Goal: Task Accomplishment & Management: Complete application form

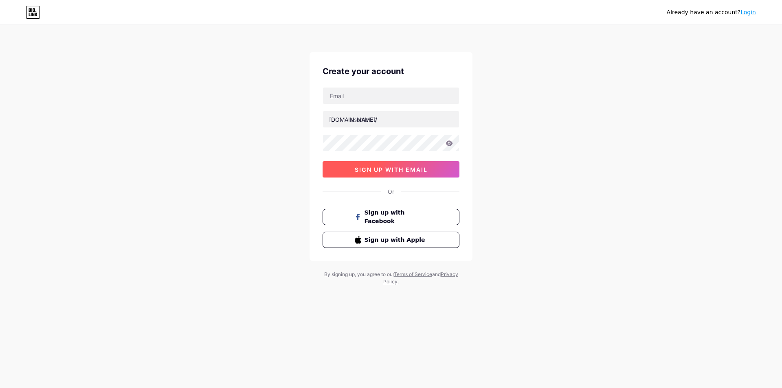
click at [388, 172] on span "sign up with email" at bounding box center [391, 169] width 73 height 7
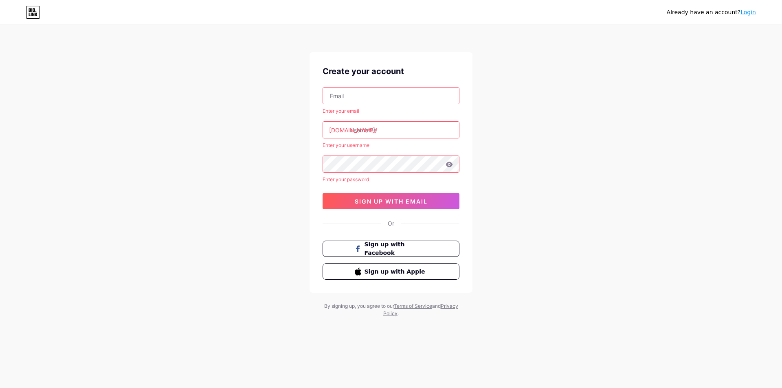
click at [360, 96] on input "text" at bounding box center [391, 96] width 136 height 16
type input "rumahmpoplay@gmail.com"
click at [382, 134] on input "text" at bounding box center [391, 130] width 136 height 16
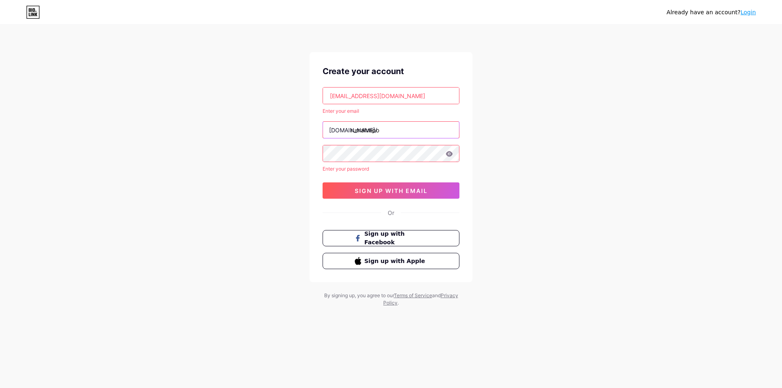
type input "rumahmpo"
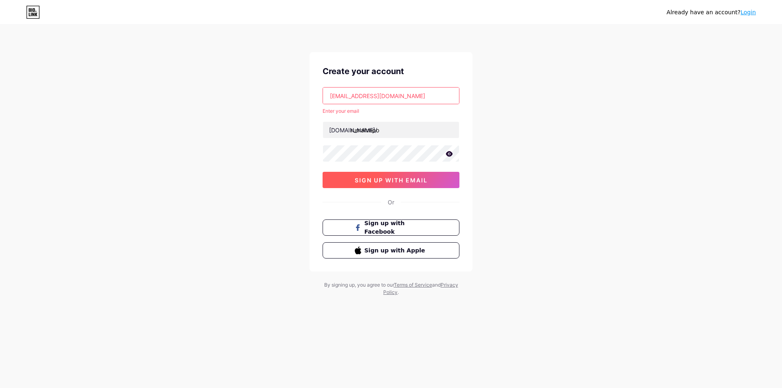
click at [358, 176] on button "sign up with email" at bounding box center [391, 180] width 137 height 16
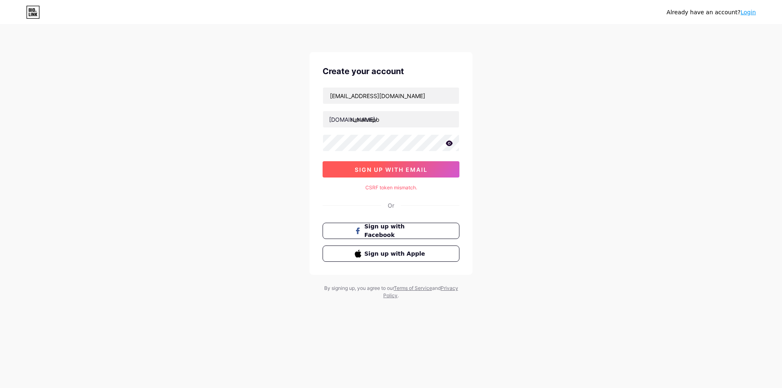
click at [382, 169] on span "sign up with email" at bounding box center [391, 169] width 73 height 7
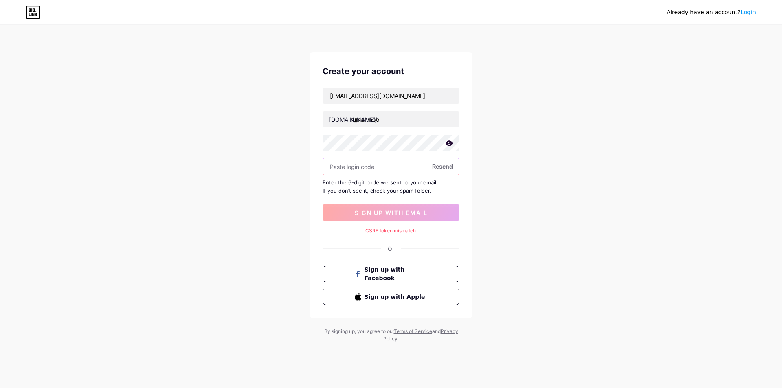
paste input "392019"
type input "392019"
click at [398, 212] on span "sign up with email" at bounding box center [391, 212] width 73 height 7
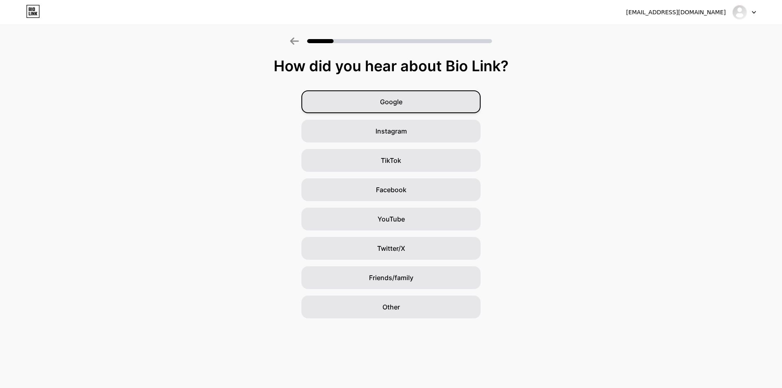
click at [449, 96] on div "Google" at bounding box center [391, 101] width 179 height 23
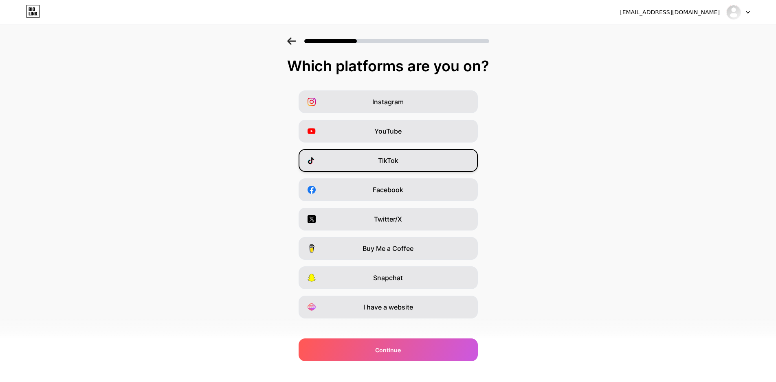
click at [402, 161] on div "TikTok" at bounding box center [388, 160] width 179 height 23
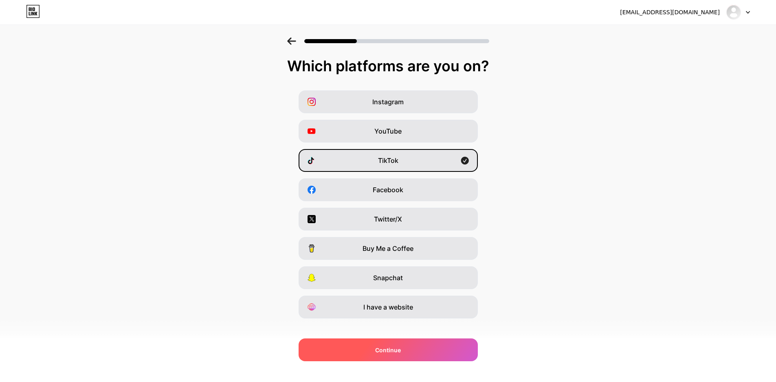
click at [383, 350] on span "Continue" at bounding box center [388, 350] width 26 height 9
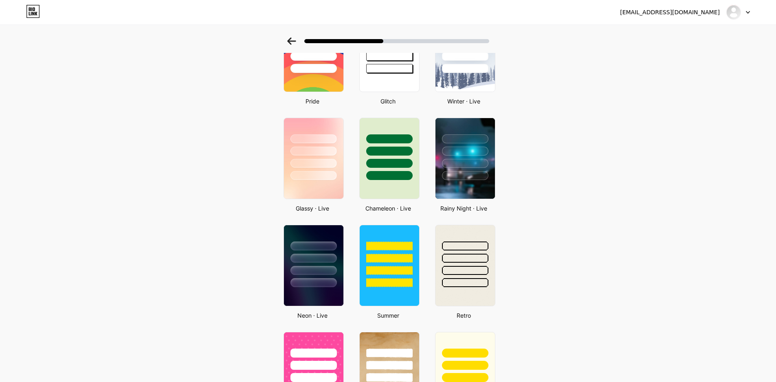
scroll to position [204, 0]
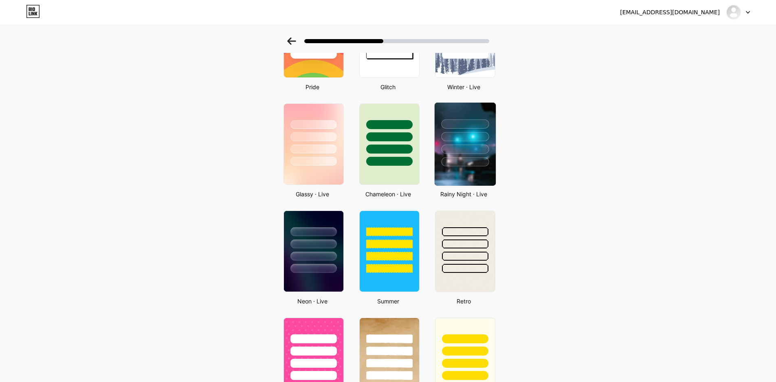
click at [455, 161] on div at bounding box center [465, 161] width 48 height 9
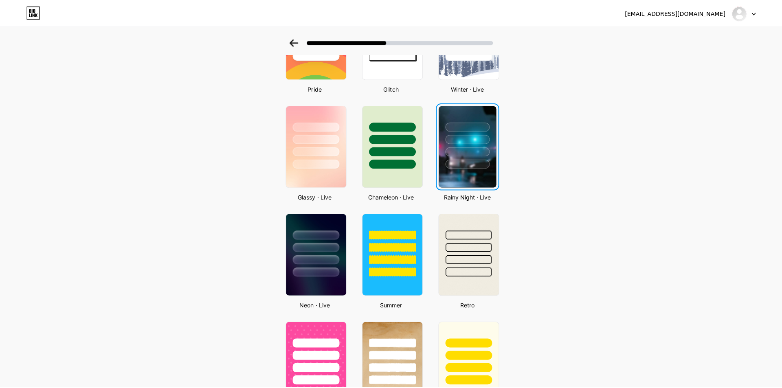
scroll to position [0, 0]
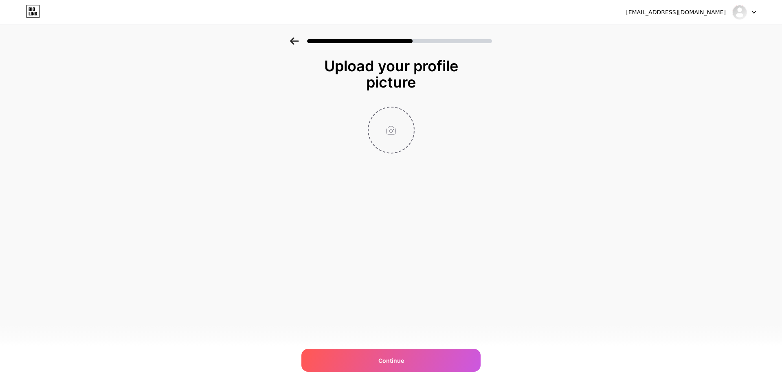
click at [393, 134] on input "file" at bounding box center [391, 130] width 45 height 45
type input "C:\fakepath\rumahmpo-icon.jpg"
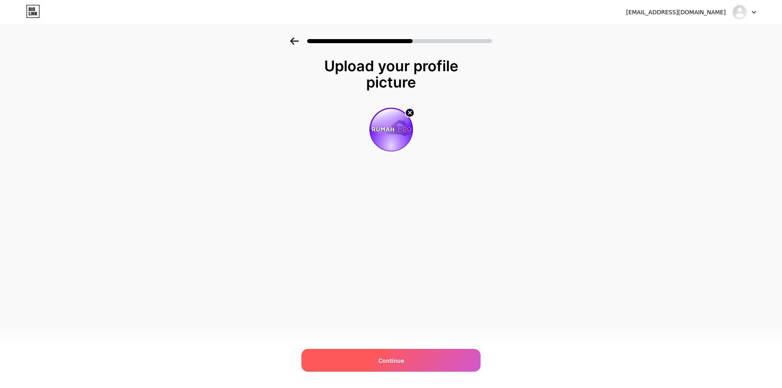
click at [440, 359] on div "Continue" at bounding box center [391, 360] width 179 height 23
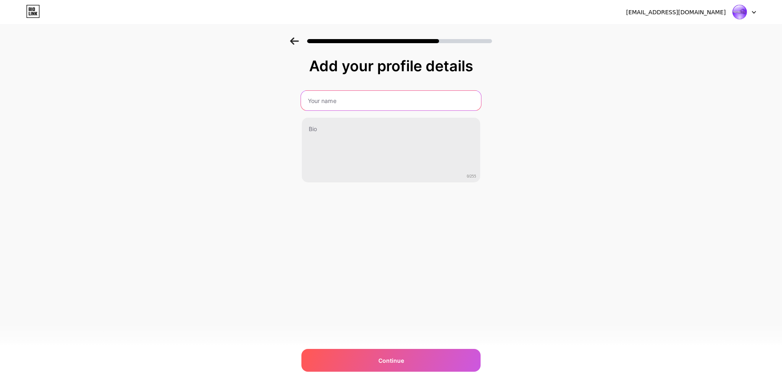
click at [363, 99] on input "text" at bounding box center [391, 101] width 180 height 20
type input "Rumah Mpo Play"
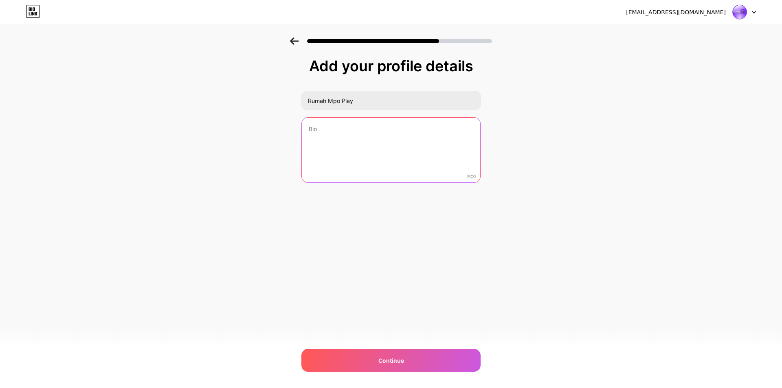
click at [340, 145] on textarea at bounding box center [391, 151] width 178 height 66
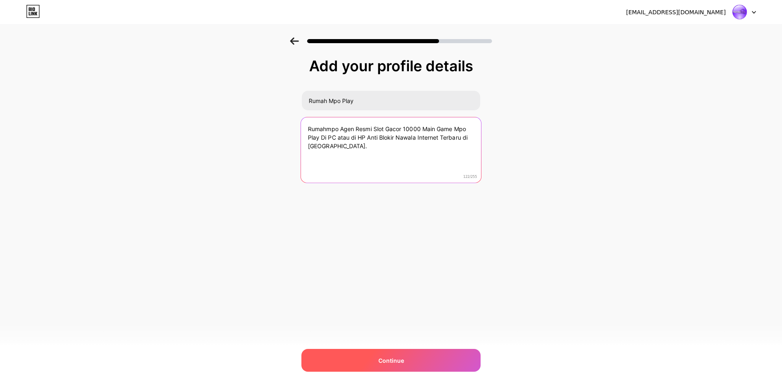
type textarea "Rumahmpo Agen Resmi Slot Gacor 10000 Main Game Mpo Play Di PC atau di HP Anti B…"
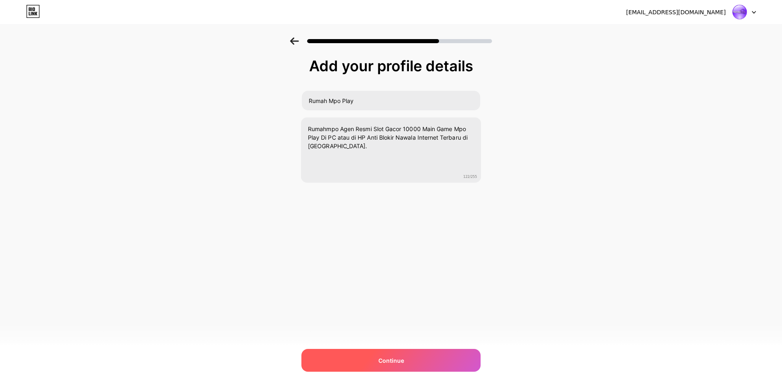
click at [396, 358] on span "Continue" at bounding box center [392, 361] width 26 height 9
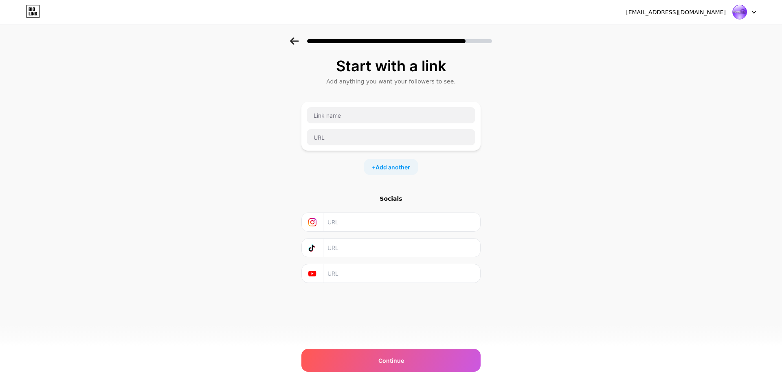
click at [349, 221] on input "text" at bounding box center [402, 222] width 148 height 18
type input "rumahmpo77"
click at [338, 251] on input "text" at bounding box center [402, 248] width 148 height 18
click at [337, 252] on input "text" at bounding box center [402, 248] width 148 height 18
paste input "@rumah.mpo.play"
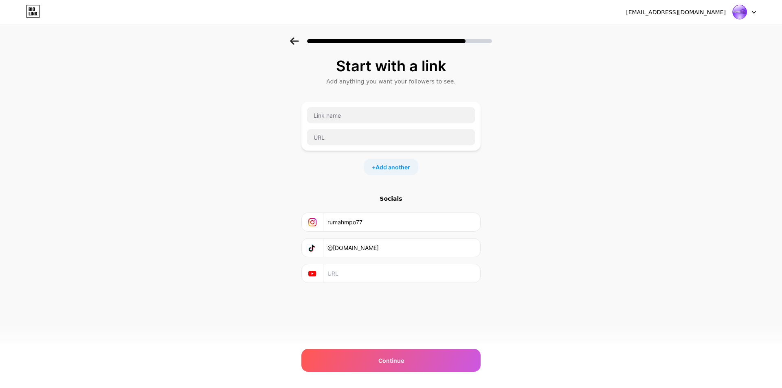
type input "@rumah.mpo.play"
click at [378, 274] on input "text" at bounding box center [402, 273] width 148 height 18
click at [344, 276] on input "text" at bounding box center [402, 273] width 148 height 18
paste input "@RUMAHMPO"
type input "@RUMAHMPO"
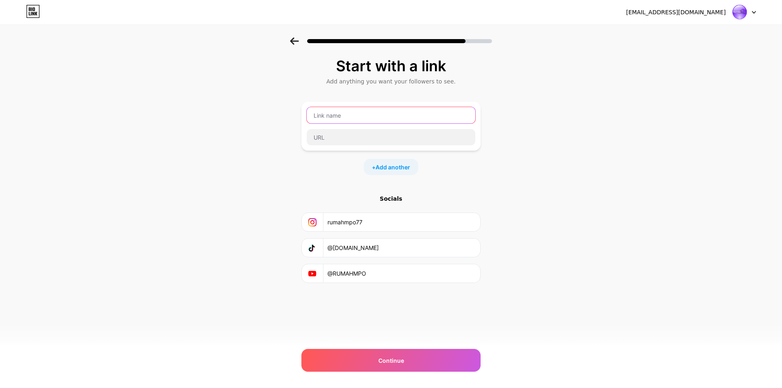
click at [326, 117] on input "text" at bounding box center [391, 115] width 169 height 16
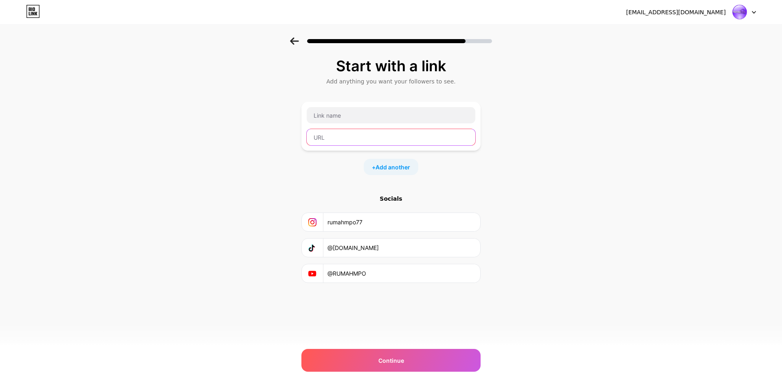
click at [359, 139] on input "text" at bounding box center [391, 137] width 169 height 16
paste input "https://jaga.link/kamu"
type input "https://jaga.link/kamu"
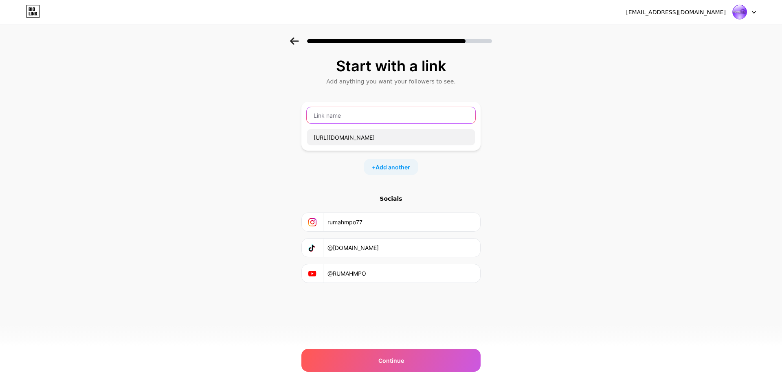
click at [363, 120] on input "text" at bounding box center [391, 115] width 169 height 16
type input "DAFTAR SEKARANG"
click at [398, 164] on span "Add another" at bounding box center [393, 167] width 35 height 9
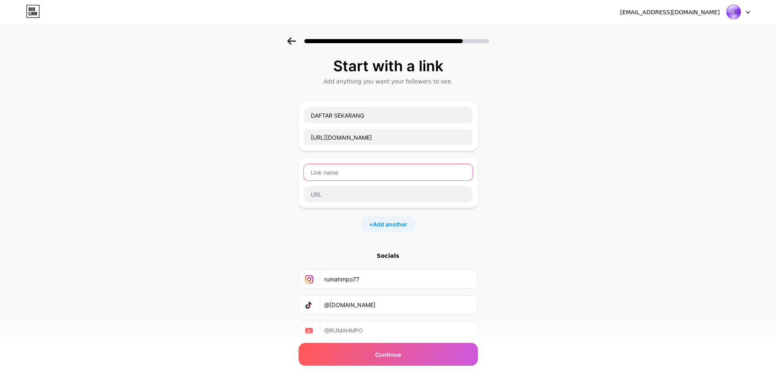
click at [378, 172] on input "text" at bounding box center [388, 172] width 169 height 16
type input "r"
type input "RUMAH MPO PLAY"
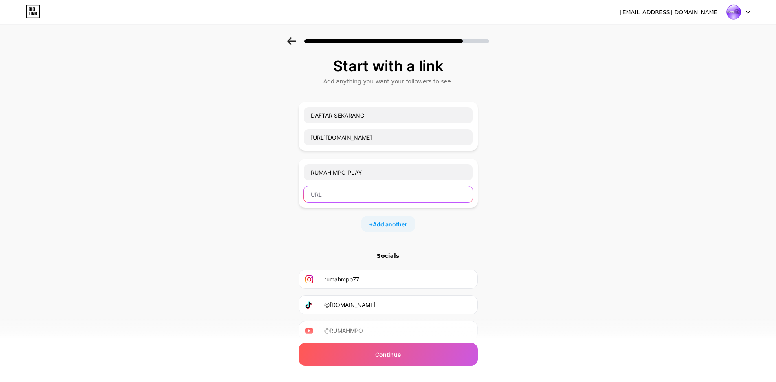
click at [366, 193] on input "text" at bounding box center [388, 194] width 169 height 16
click at [332, 198] on input "text" at bounding box center [388, 194] width 169 height 16
paste input "https://rumahmpojep.com/"
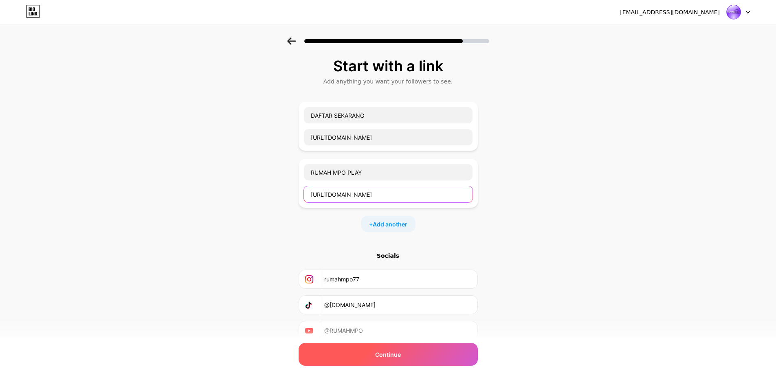
type input "https://rumahmpojep.com/"
click at [406, 354] on div "Continue" at bounding box center [388, 354] width 179 height 23
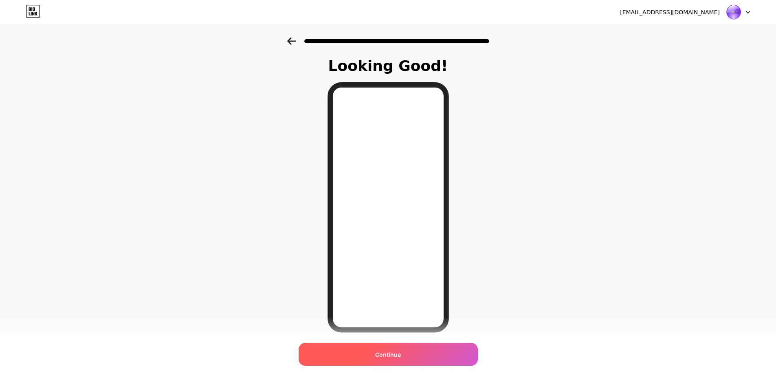
click at [408, 358] on div "Continue" at bounding box center [388, 354] width 179 height 23
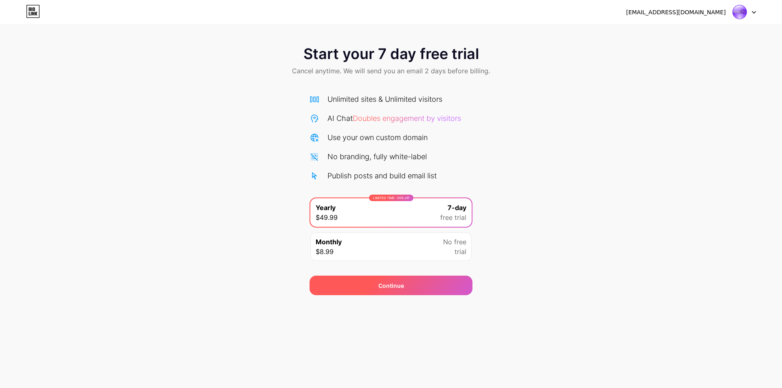
click at [431, 284] on div "Continue" at bounding box center [391, 286] width 163 height 20
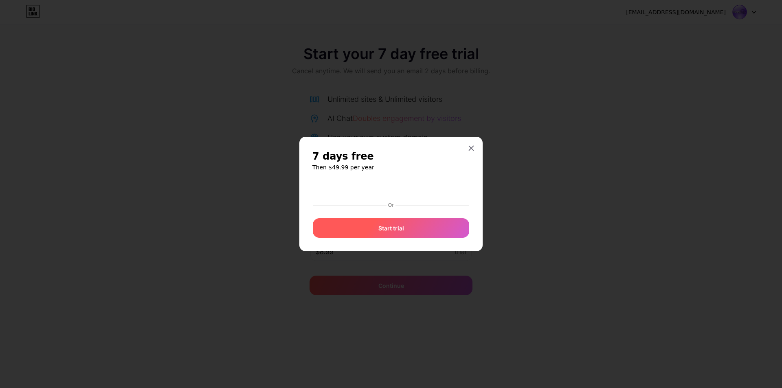
click at [410, 230] on div "Start trial" at bounding box center [391, 228] width 156 height 20
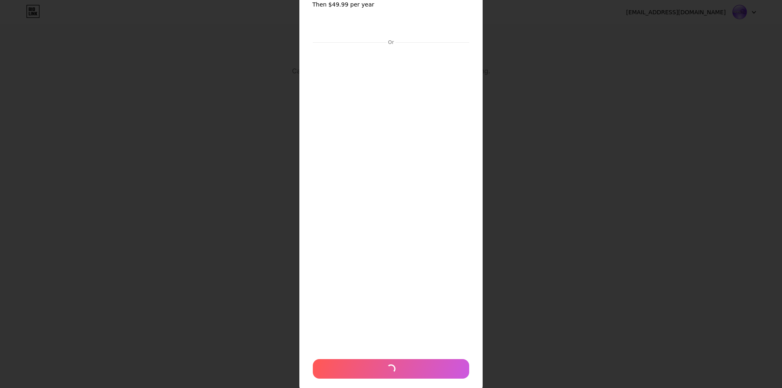
scroll to position [66, 0]
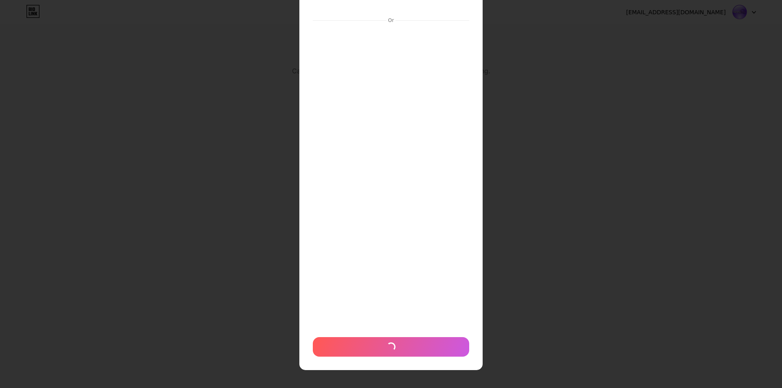
click at [469, 287] on div "7 days free Then $49.99 per year Or" at bounding box center [390, 161] width 183 height 418
click at [367, 346] on div at bounding box center [391, 347] width 156 height 20
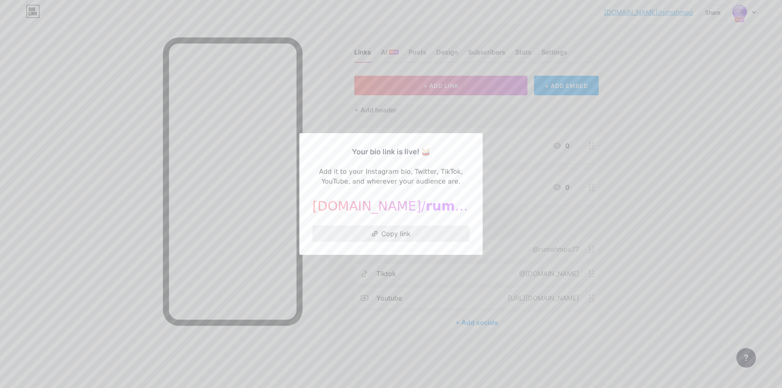
click at [389, 231] on button "Copy link" at bounding box center [391, 234] width 157 height 16
drag, startPoint x: 688, startPoint y: 165, endPoint x: 641, endPoint y: 149, distance: 49.5
click at [688, 164] on div at bounding box center [391, 194] width 782 height 388
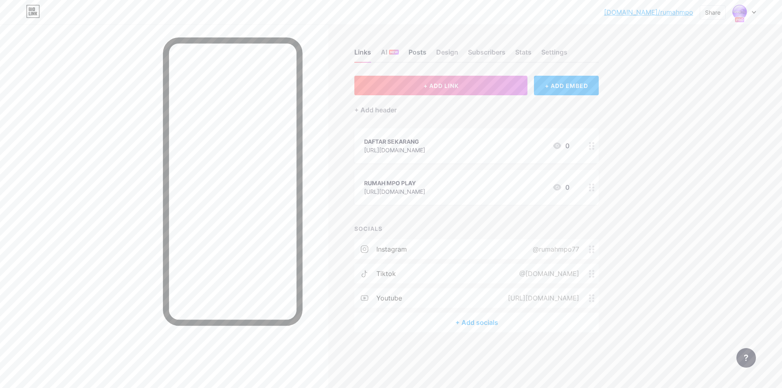
click at [416, 53] on div "Posts" at bounding box center [418, 54] width 18 height 15
click at [439, 56] on div "Design" at bounding box center [447, 54] width 22 height 15
click at [414, 56] on div "Posts" at bounding box center [418, 54] width 18 height 15
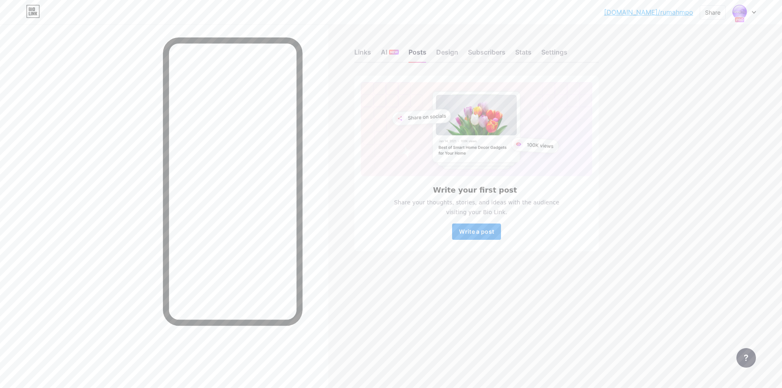
click at [487, 234] on span "Write a post" at bounding box center [476, 231] width 35 height 7
click at [673, 14] on link "[DOMAIN_NAME]/rumahmpo" at bounding box center [648, 12] width 89 height 10
click at [483, 228] on button "Write a post" at bounding box center [476, 232] width 49 height 16
click at [563, 57] on div "Settings" at bounding box center [555, 54] width 26 height 15
click at [451, 57] on div "Design" at bounding box center [447, 54] width 22 height 15
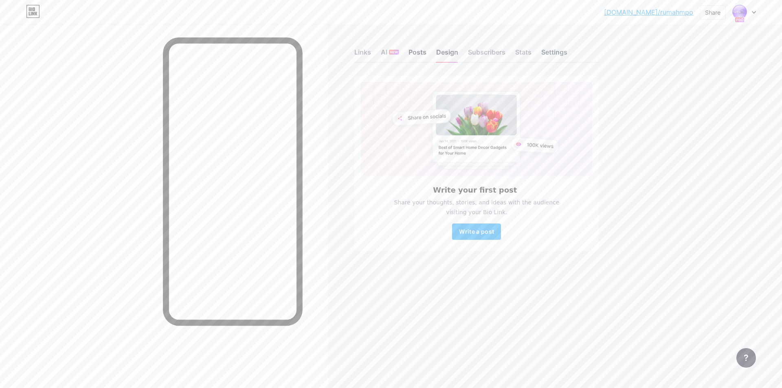
click at [551, 57] on div "Settings" at bounding box center [555, 54] width 26 height 15
click at [566, 50] on div "Settings" at bounding box center [555, 54] width 26 height 15
